Goal: Go to known website: Go to known website

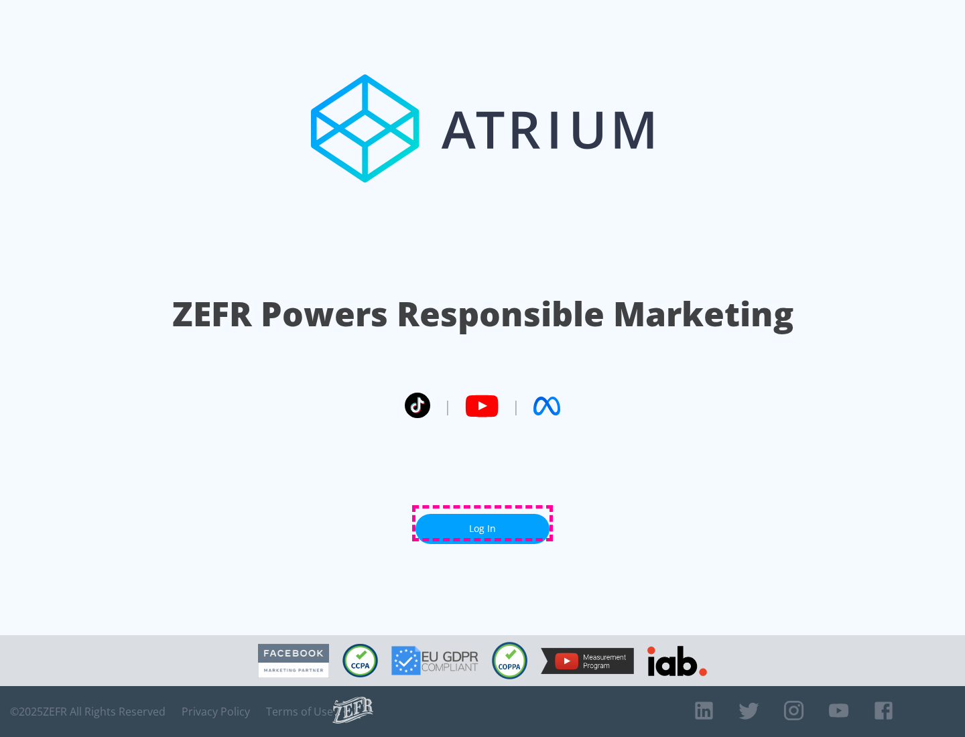
click at [482, 523] on link "Log In" at bounding box center [482, 529] width 134 height 30
